Goal: Obtain resource: Download file/media

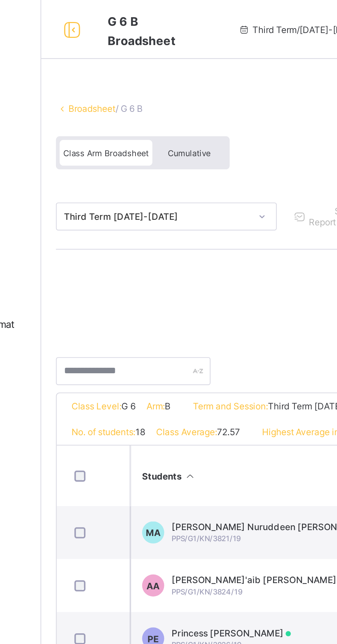
click at [104, 48] on link "Broadsheet" at bounding box center [106, 50] width 22 height 5
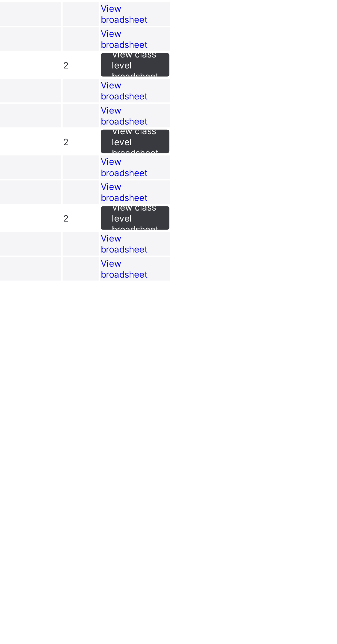
click at [248, 274] on span "View broadsheet" at bounding box center [237, 269] width 22 height 10
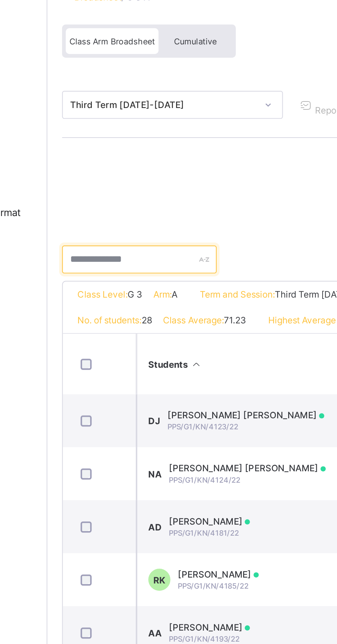
click at [145, 173] on input "text" at bounding box center [125, 173] width 72 height 13
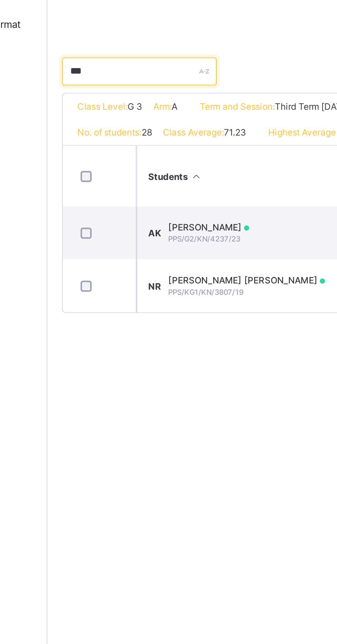
type input "***"
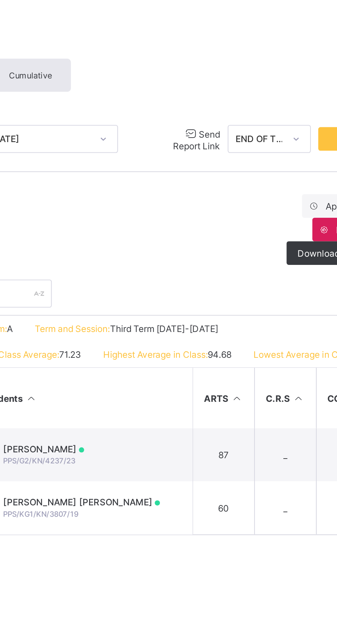
click at [223, 99] on span "Send Report Link" at bounding box center [229, 101] width 22 height 11
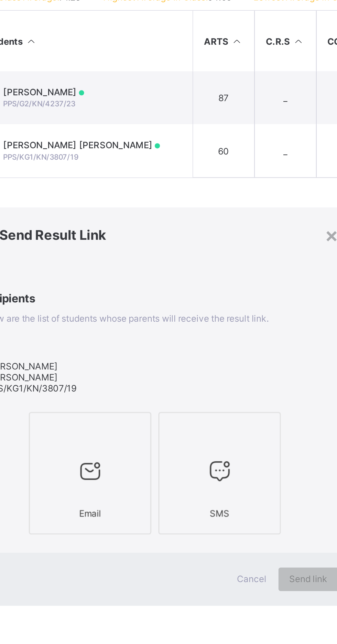
click at [183, 437] on div at bounding box center [180, 422] width 50 height 27
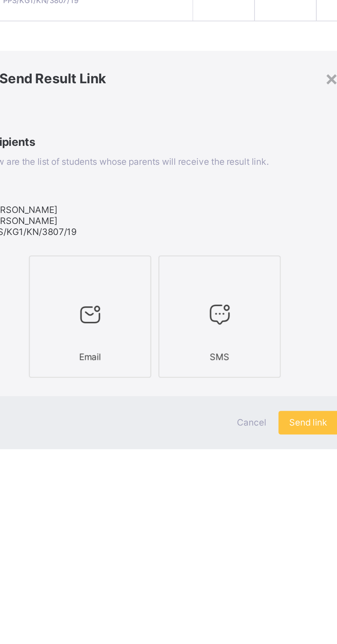
click at [275, 476] on span "Send link" at bounding box center [282, 473] width 18 height 5
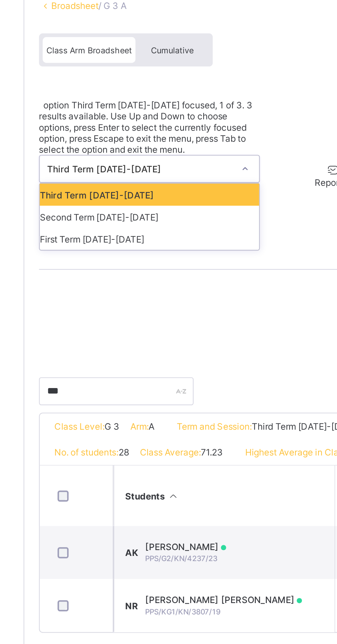
click at [167, 144] on div "Second Term 2024-2025" at bounding box center [141, 149] width 102 height 10
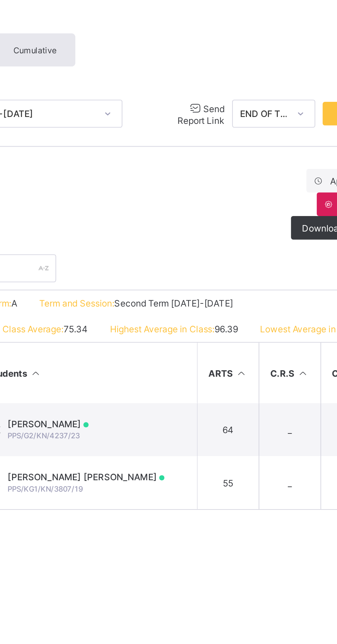
click at [220, 99] on span "Send Report Link" at bounding box center [229, 101] width 22 height 11
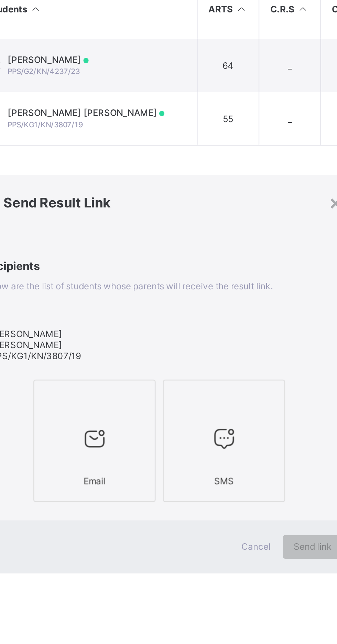
click at [181, 409] on div at bounding box center [180, 404] width 50 height 10
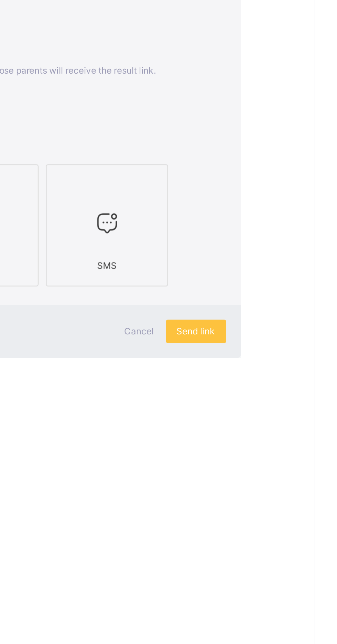
click at [281, 476] on span "Send link" at bounding box center [282, 473] width 18 height 5
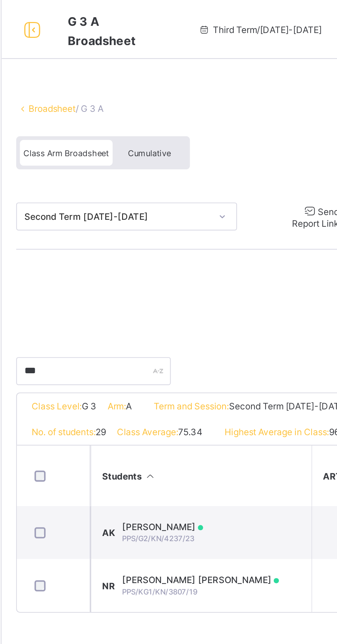
click at [222, 100] on span "Send Report Link" at bounding box center [229, 101] width 22 height 11
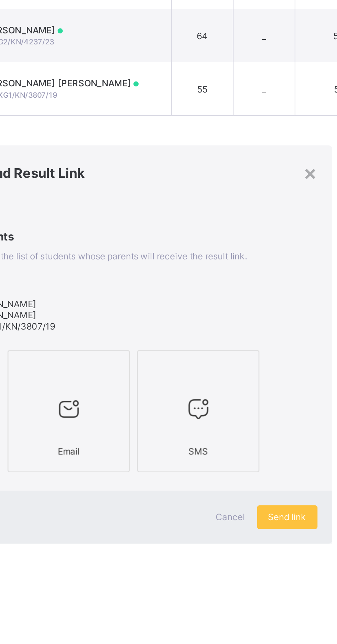
click at [275, 479] on div "Send link" at bounding box center [281, 473] width 28 height 11
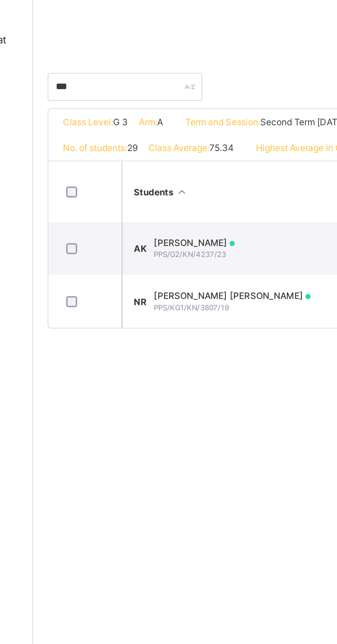
click at [166, 278] on span "PPS/KG1/KN/3807/19" at bounding box center [156, 276] width 35 height 4
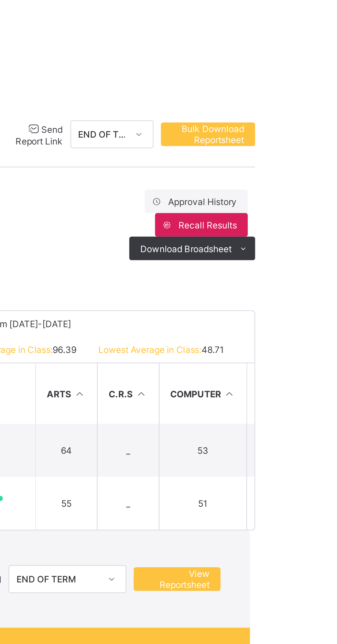
click at [292, 304] on span "View Reportsheet" at bounding box center [294, 309] width 30 height 10
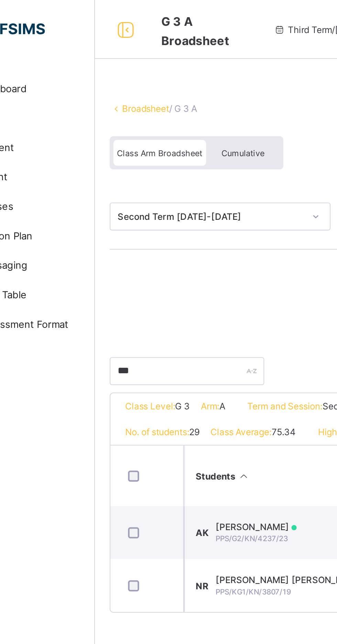
click at [103, 51] on link "Broadsheet" at bounding box center [106, 50] width 22 height 5
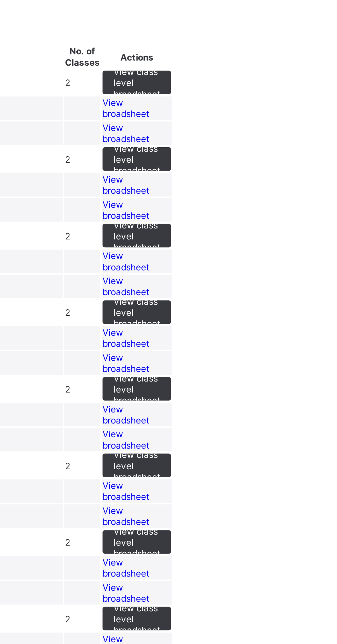
click at [248, 95] on span "View broadsheet" at bounding box center [237, 90] width 22 height 10
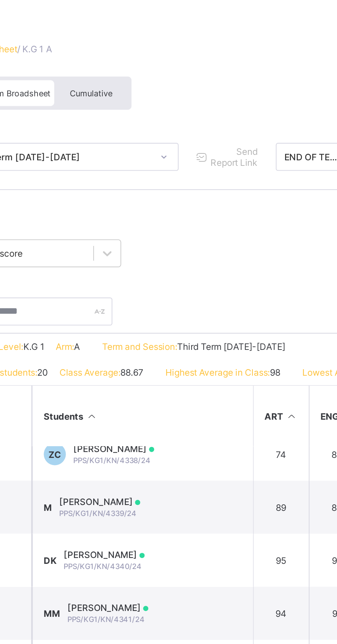
scroll to position [154, 0]
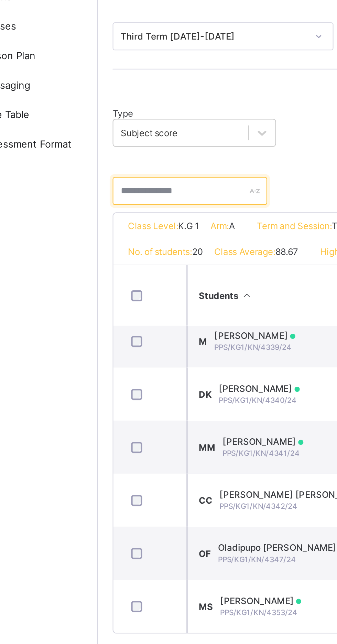
click at [123, 173] on input "text" at bounding box center [125, 173] width 72 height 13
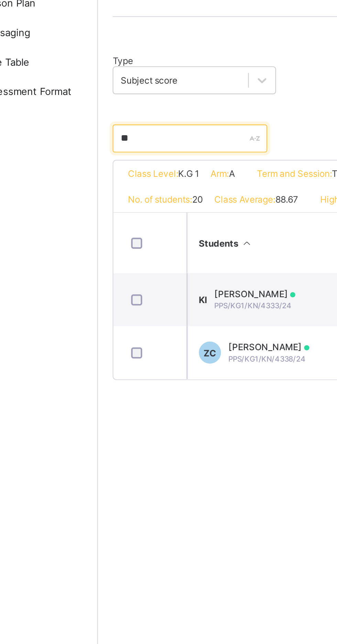
scroll to position [0, 0]
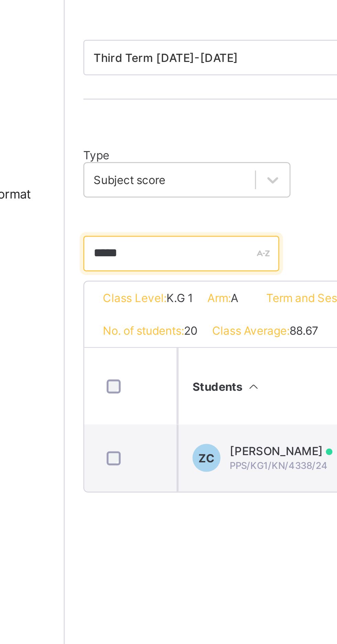
click at [117, 175] on input "*****" at bounding box center [125, 173] width 72 height 13
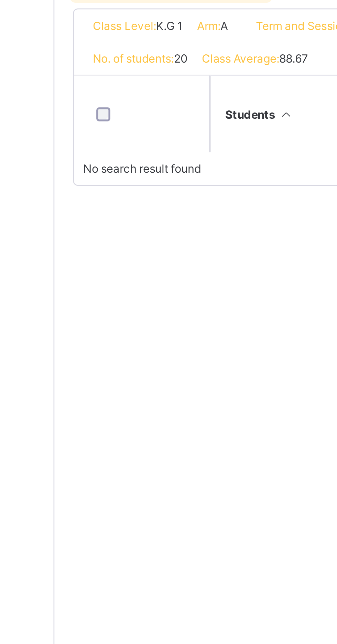
type input "******"
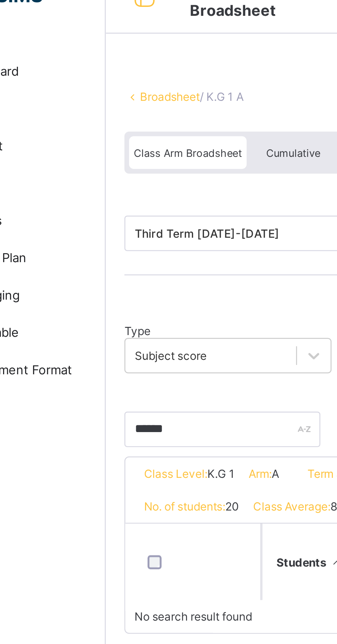
click at [106, 51] on link "Broadsheet" at bounding box center [106, 50] width 22 height 5
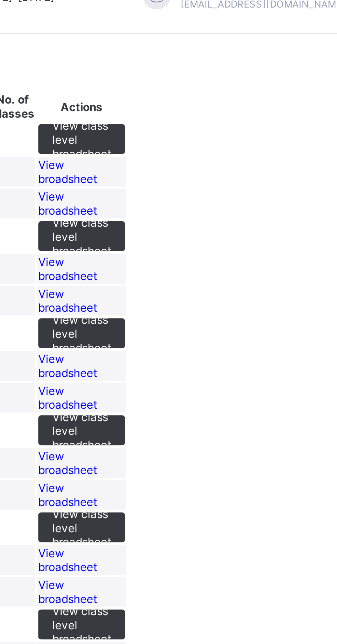
click at [248, 84] on span "View broadsheet" at bounding box center [237, 78] width 22 height 10
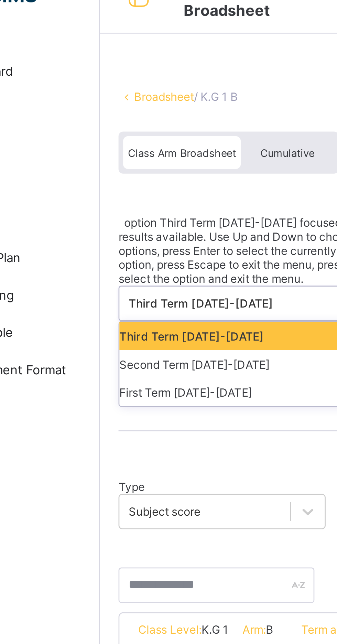
click at [135, 154] on div "First Term 2024-2025" at bounding box center [141, 159] width 102 height 10
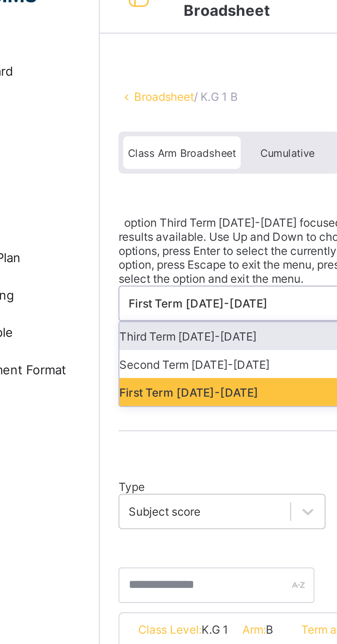
click at [134, 144] on div "Second Term 2024-2025" at bounding box center [141, 149] width 102 height 10
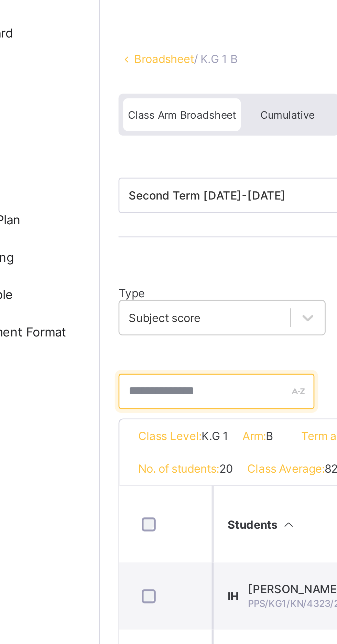
click at [132, 174] on input "text" at bounding box center [125, 173] width 72 height 13
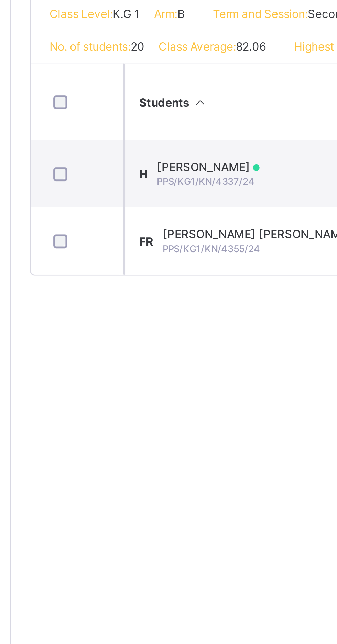
type input "*****"
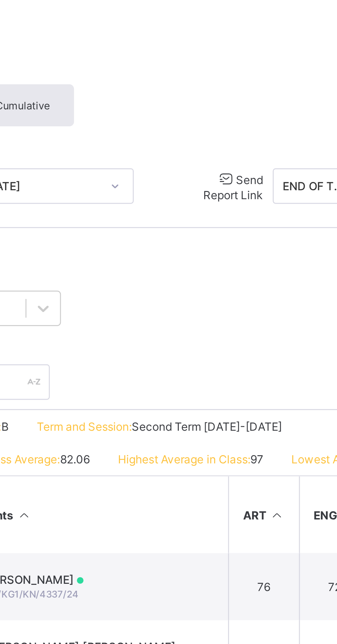
click at [219, 101] on span "Send Report Link" at bounding box center [229, 101] width 22 height 11
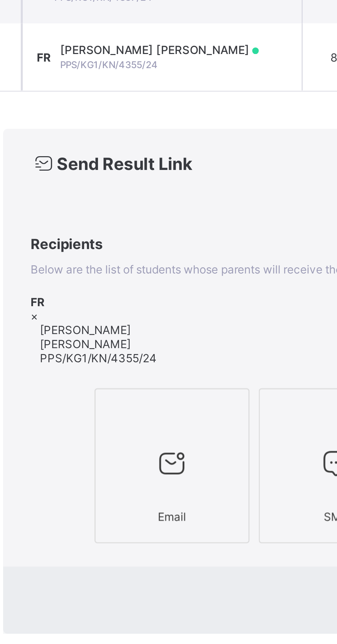
click at [176, 429] on icon at bounding box center [179, 423] width 14 height 12
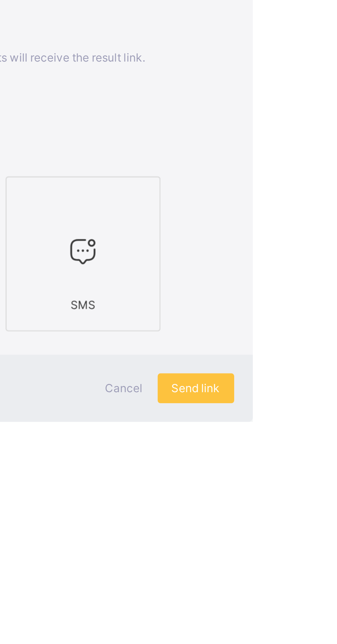
click at [280, 476] on span "Send link" at bounding box center [282, 473] width 18 height 5
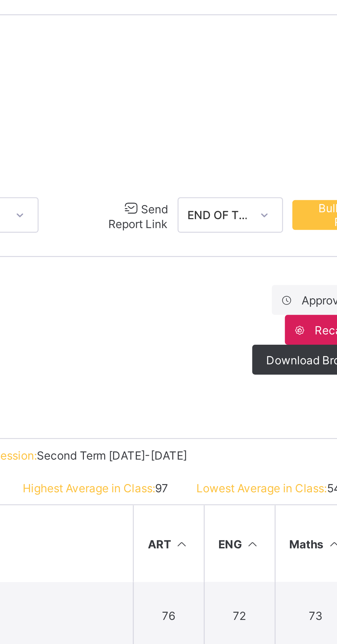
click at [218, 101] on span "Send Report Link" at bounding box center [229, 101] width 22 height 11
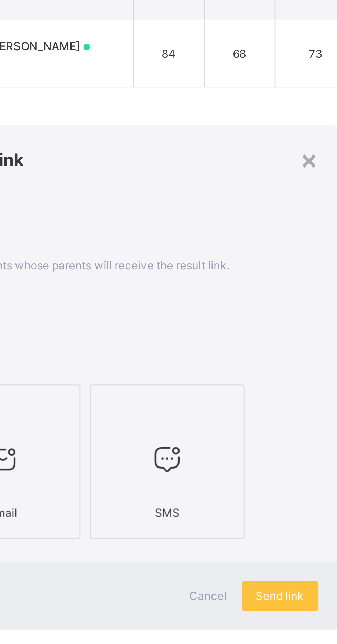
click at [279, 476] on span "Send link" at bounding box center [282, 473] width 18 height 5
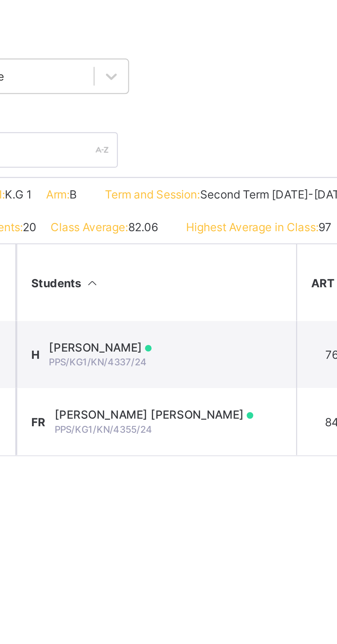
click at [166, 273] on div "Fatima Kabir Rabiu PPS/KG1/KN/4355/24" at bounding box center [174, 273] width 73 height 10
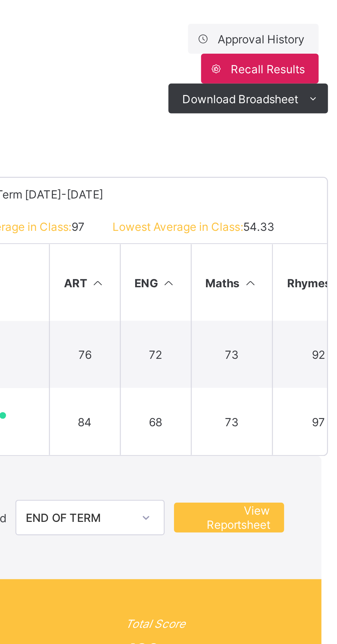
click at [290, 304] on span "View Reportsheet" at bounding box center [294, 309] width 30 height 10
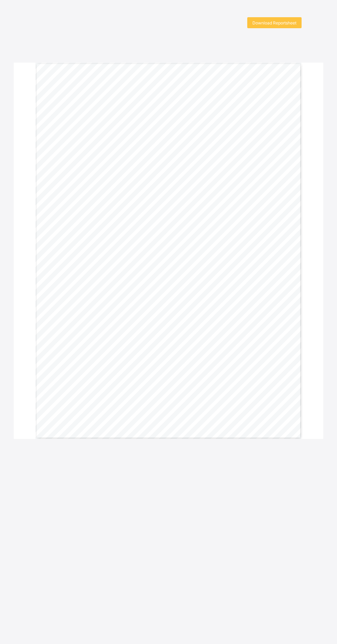
click at [278, 20] on div "Download Reportsheet" at bounding box center [274, 22] width 54 height 11
click at [277, 27] on div "Download Reportsheet" at bounding box center [274, 22] width 54 height 11
